Goal: Task Accomplishment & Management: Manage account settings

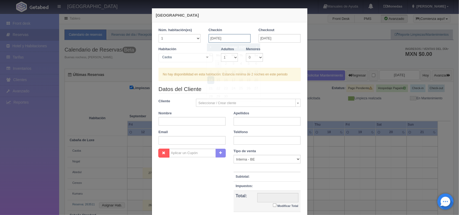
click at [238, 37] on input "[DATE]" at bounding box center [230, 38] width 42 height 9
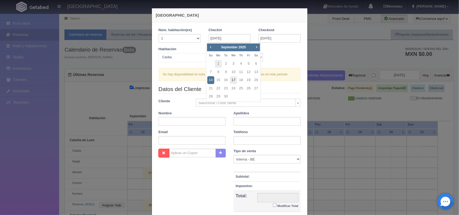
click at [234, 81] on link "17" at bounding box center [233, 80] width 7 height 8
type input "[DATE]"
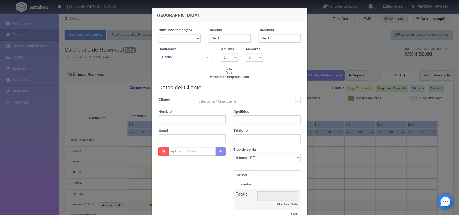
checkbox input "false"
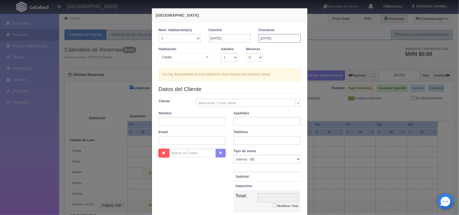
click at [277, 38] on input "[DATE]" at bounding box center [280, 38] width 42 height 9
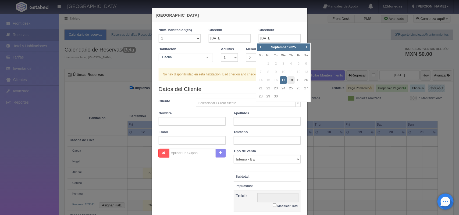
click at [291, 81] on link "18" at bounding box center [290, 80] width 7 height 8
type input "[DATE]"
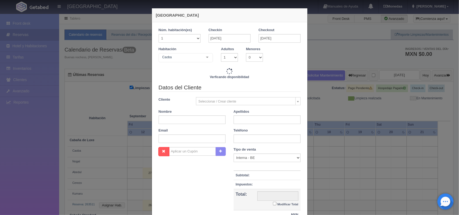
checkbox input "false"
type input "1500.00"
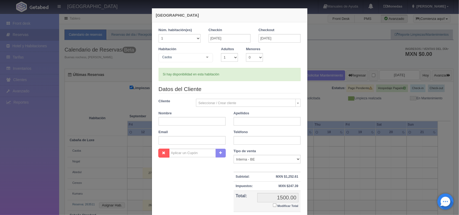
checkbox input "false"
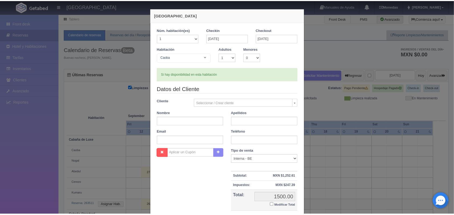
scroll to position [49, 0]
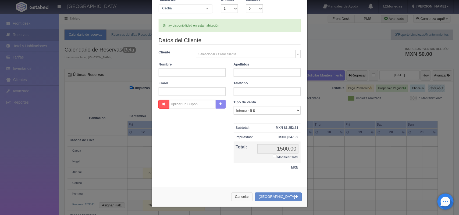
click at [253, 198] on button "Cancelar" at bounding box center [242, 197] width 22 height 9
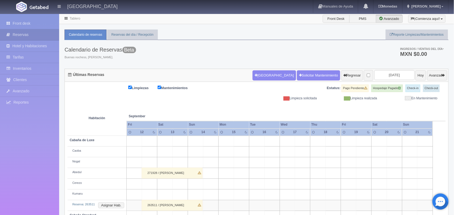
scroll to position [72, 0]
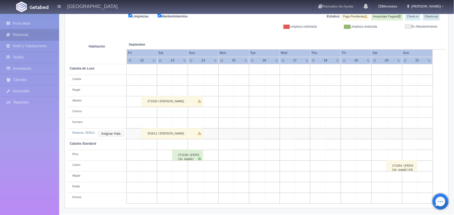
click at [114, 135] on button "Asignar Hab." at bounding box center [111, 134] width 26 height 6
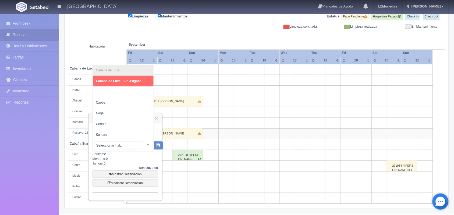
click at [143, 146] on div at bounding box center [148, 145] width 11 height 8
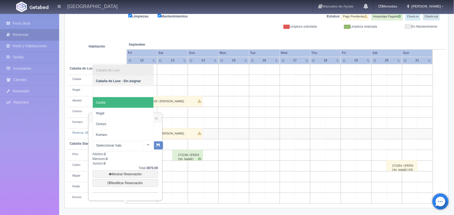
click at [128, 101] on span "Caoba" at bounding box center [123, 102] width 61 height 11
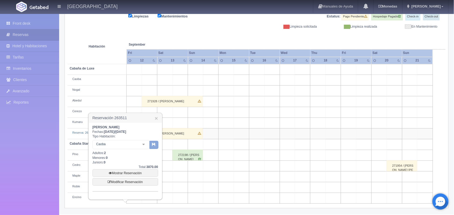
click at [155, 146] on icon "button" at bounding box center [153, 144] width 3 height 3
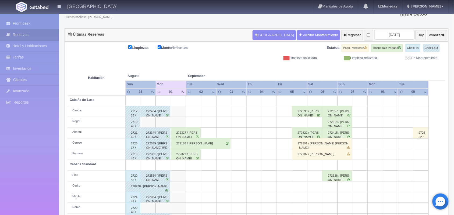
scroll to position [40, 0]
